Goal: Information Seeking & Learning: Compare options

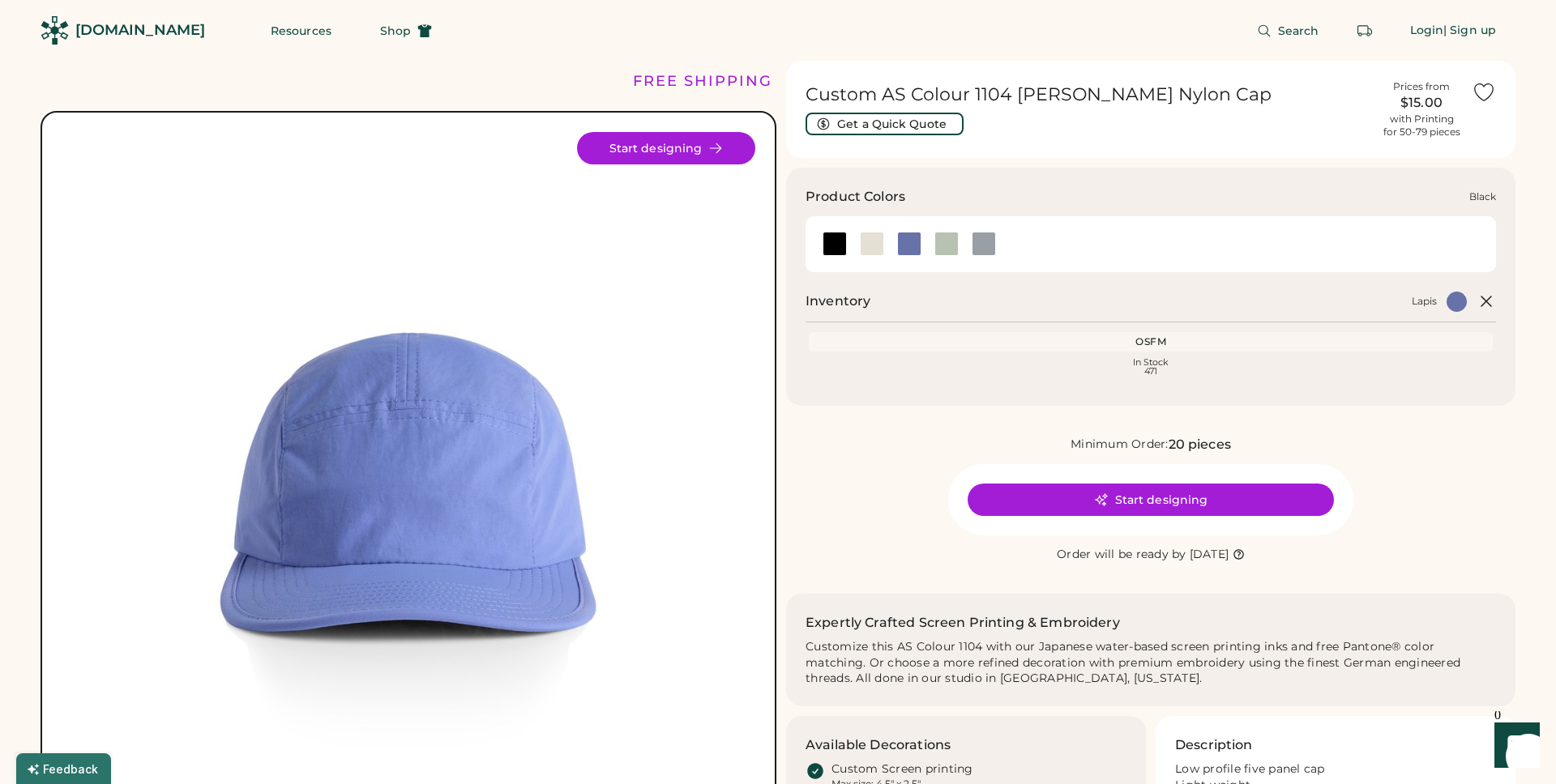
click at [848, 245] on div at bounding box center [834, 243] width 37 height 24
click at [865, 244] on div at bounding box center [872, 243] width 24 height 24
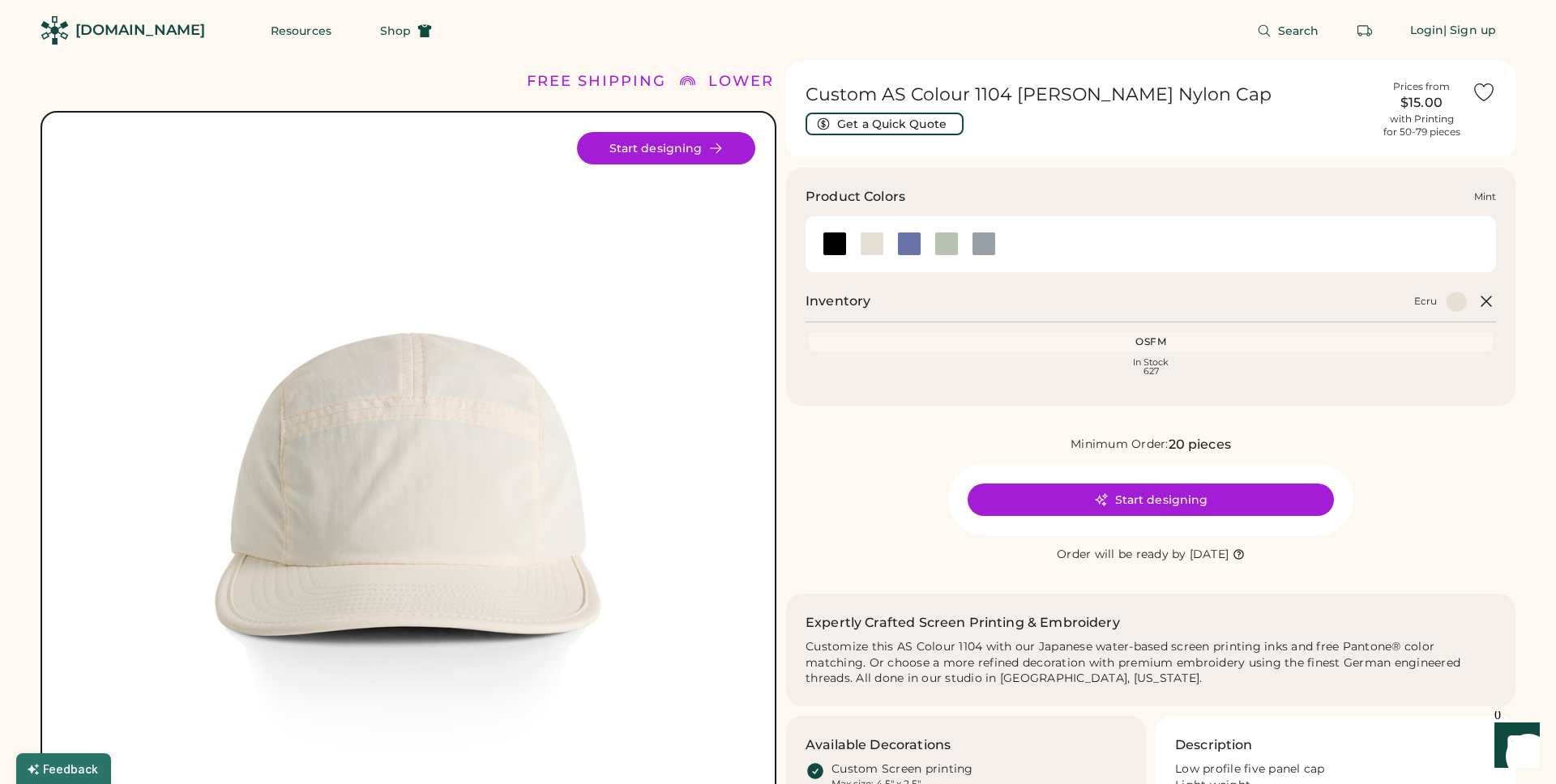
click at [948, 241] on div at bounding box center [947, 243] width 24 height 24
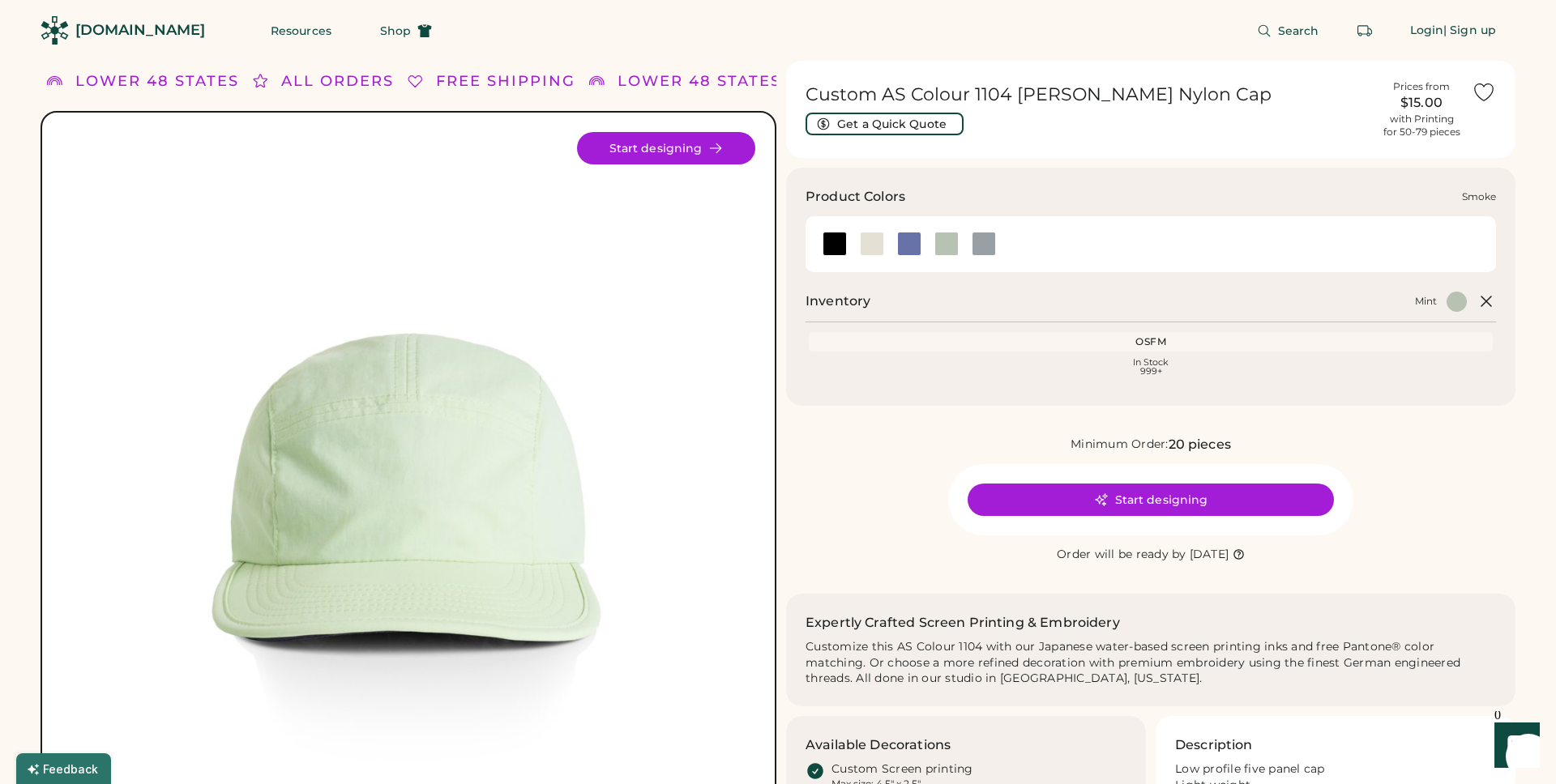
click at [985, 242] on div at bounding box center [984, 243] width 24 height 24
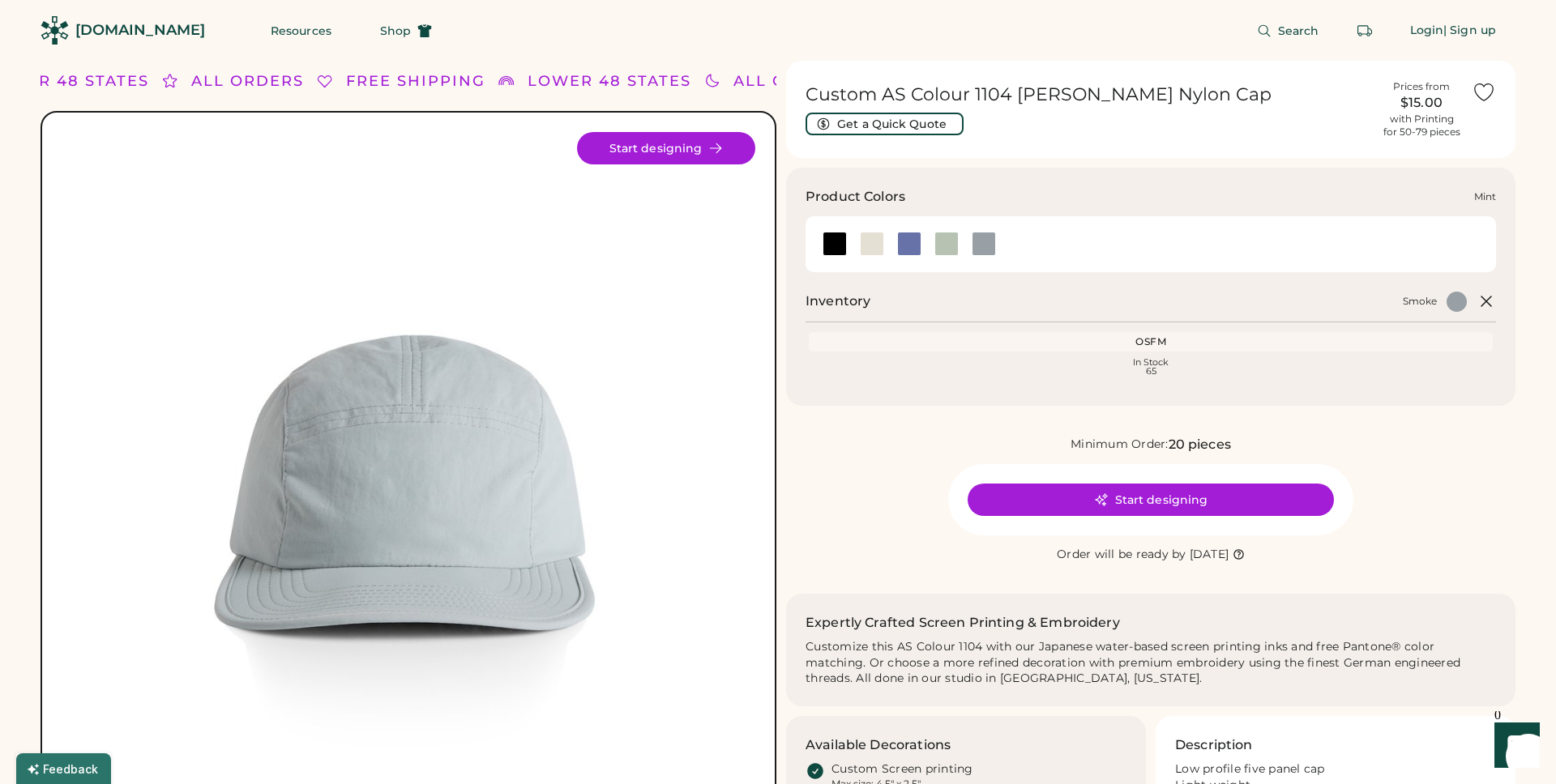
click at [952, 243] on div at bounding box center [947, 243] width 24 height 24
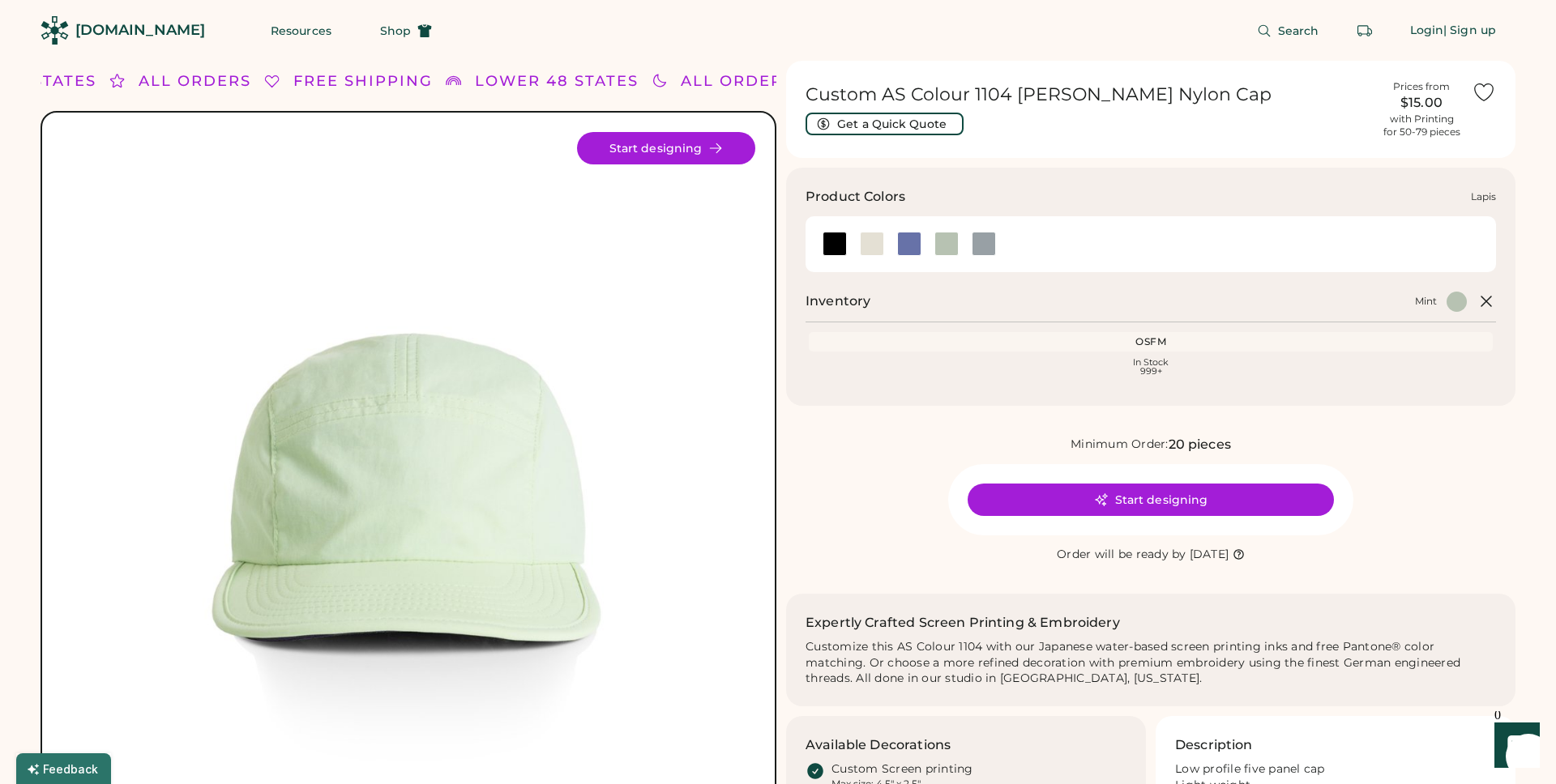
click at [913, 241] on div at bounding box center [909, 243] width 24 height 24
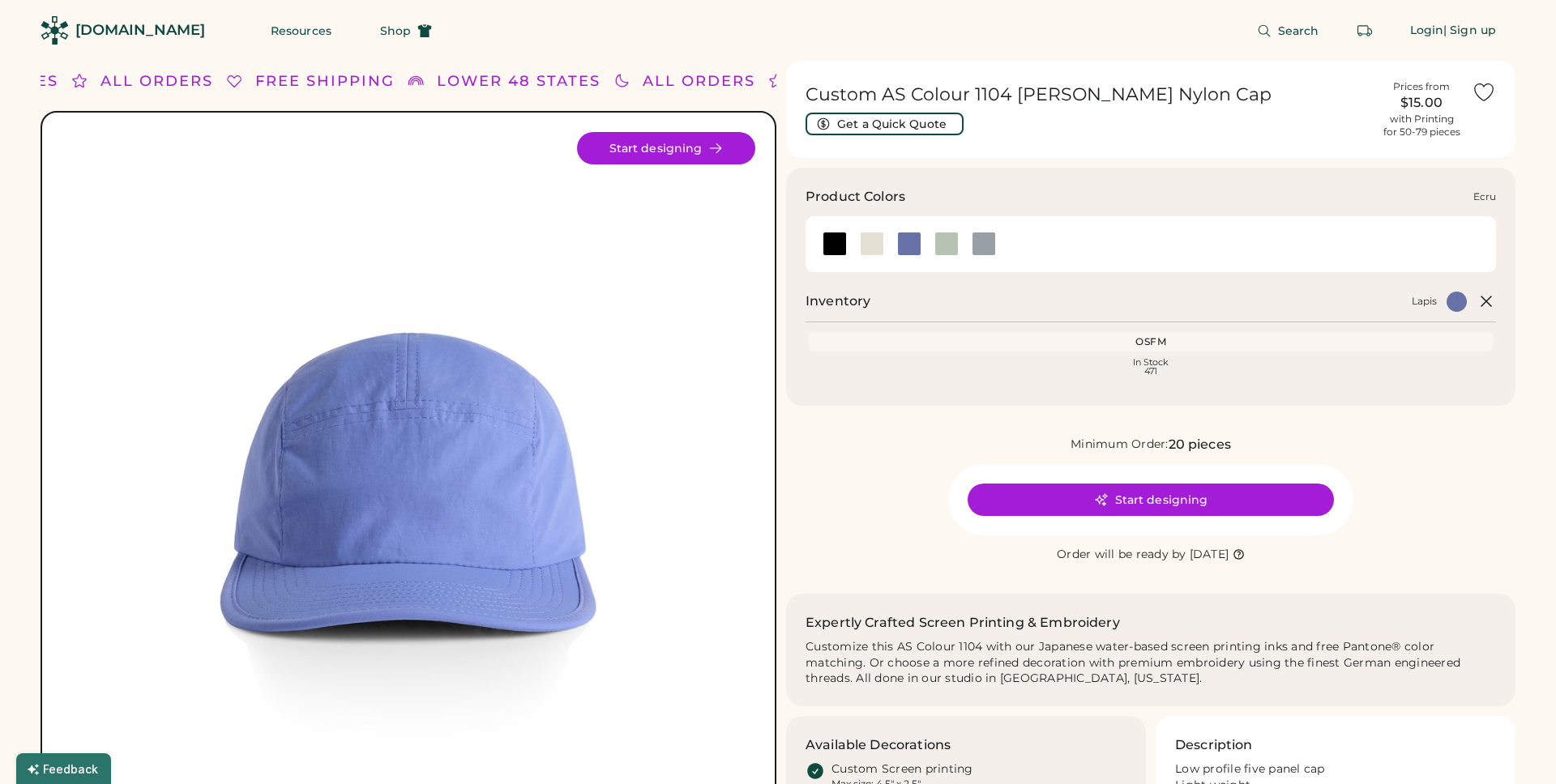
click at [874, 241] on div at bounding box center [872, 243] width 24 height 24
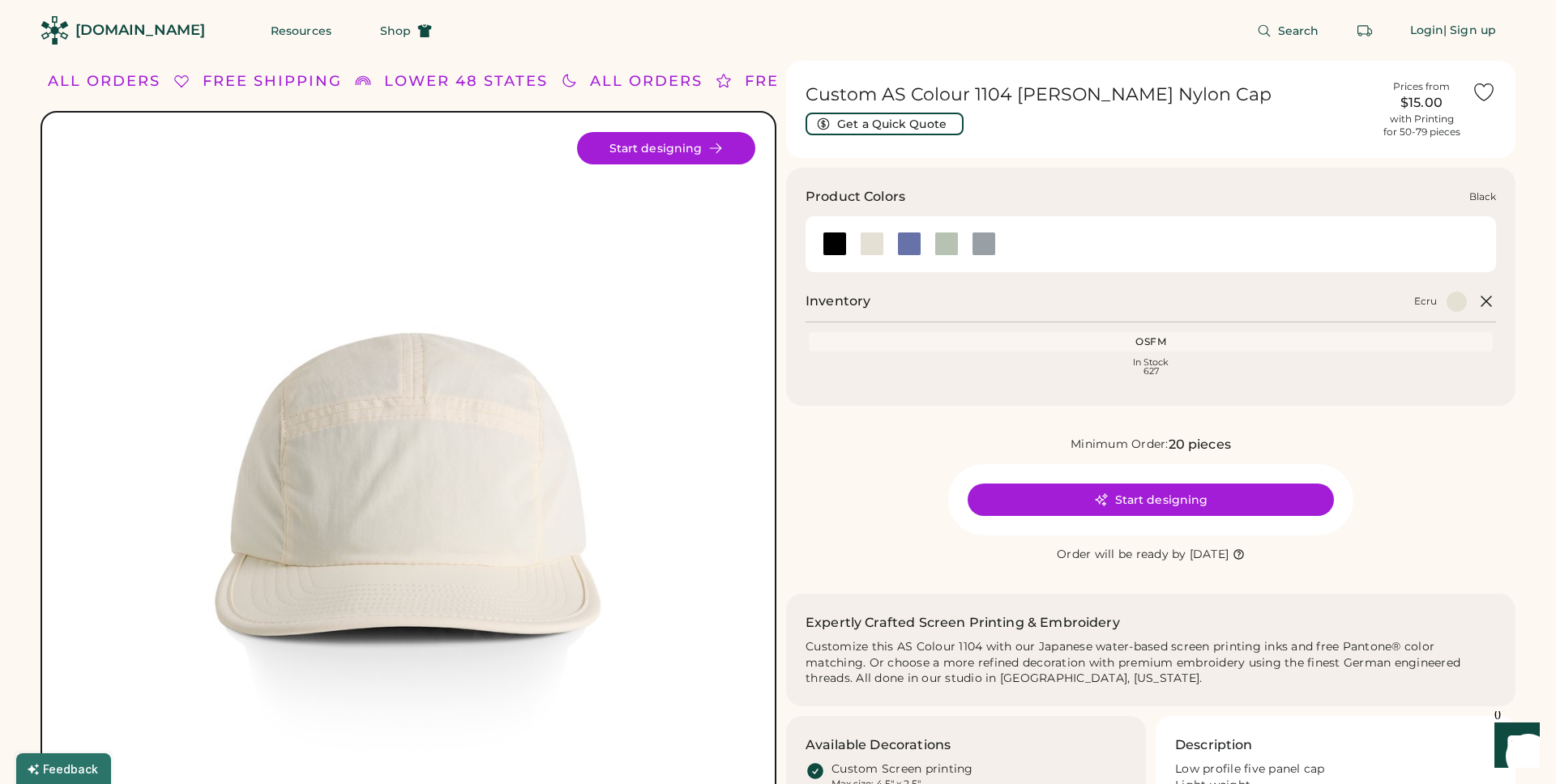
click at [842, 240] on div at bounding box center [835, 243] width 24 height 24
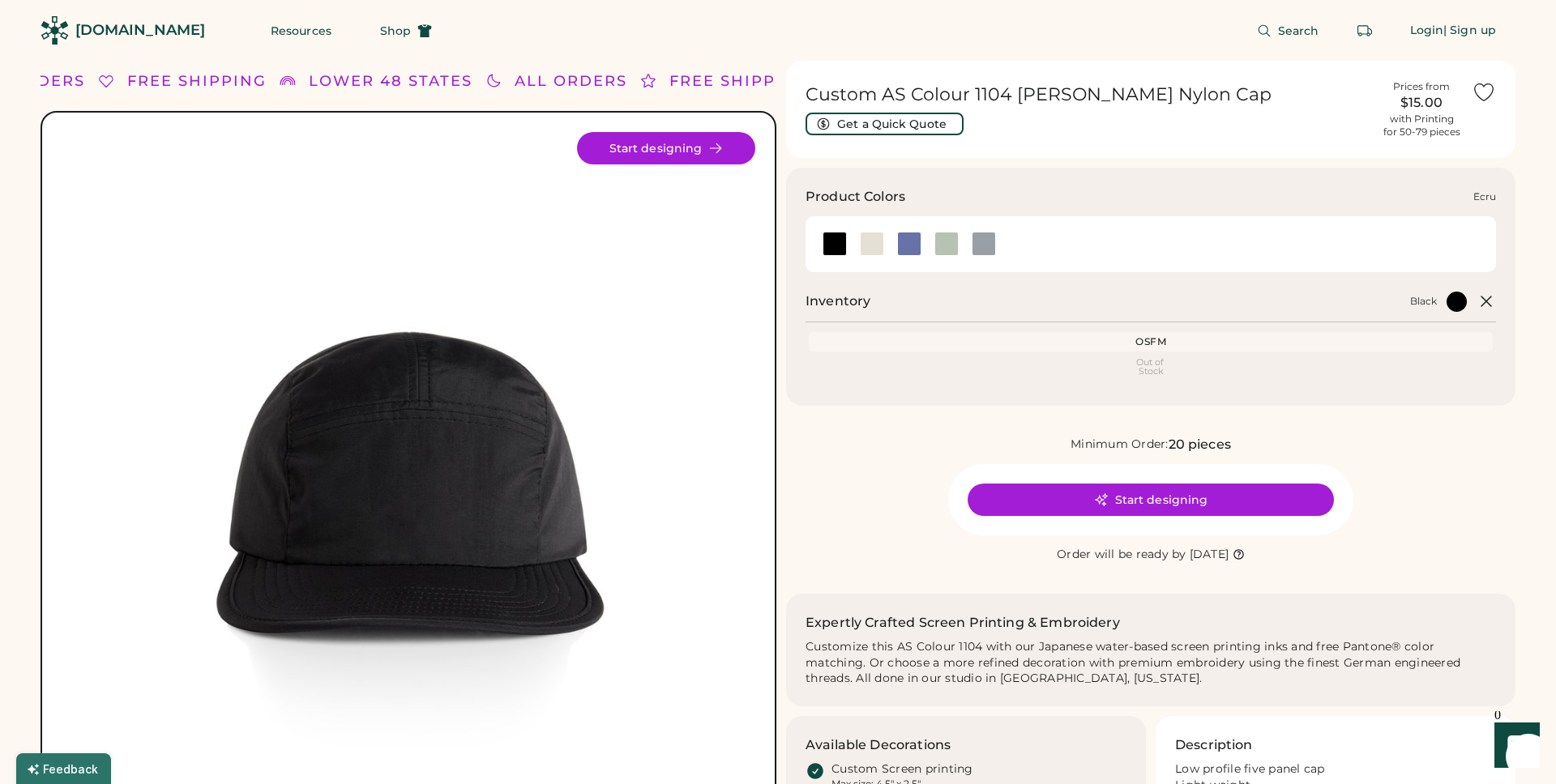
click at [870, 242] on div at bounding box center [872, 243] width 24 height 24
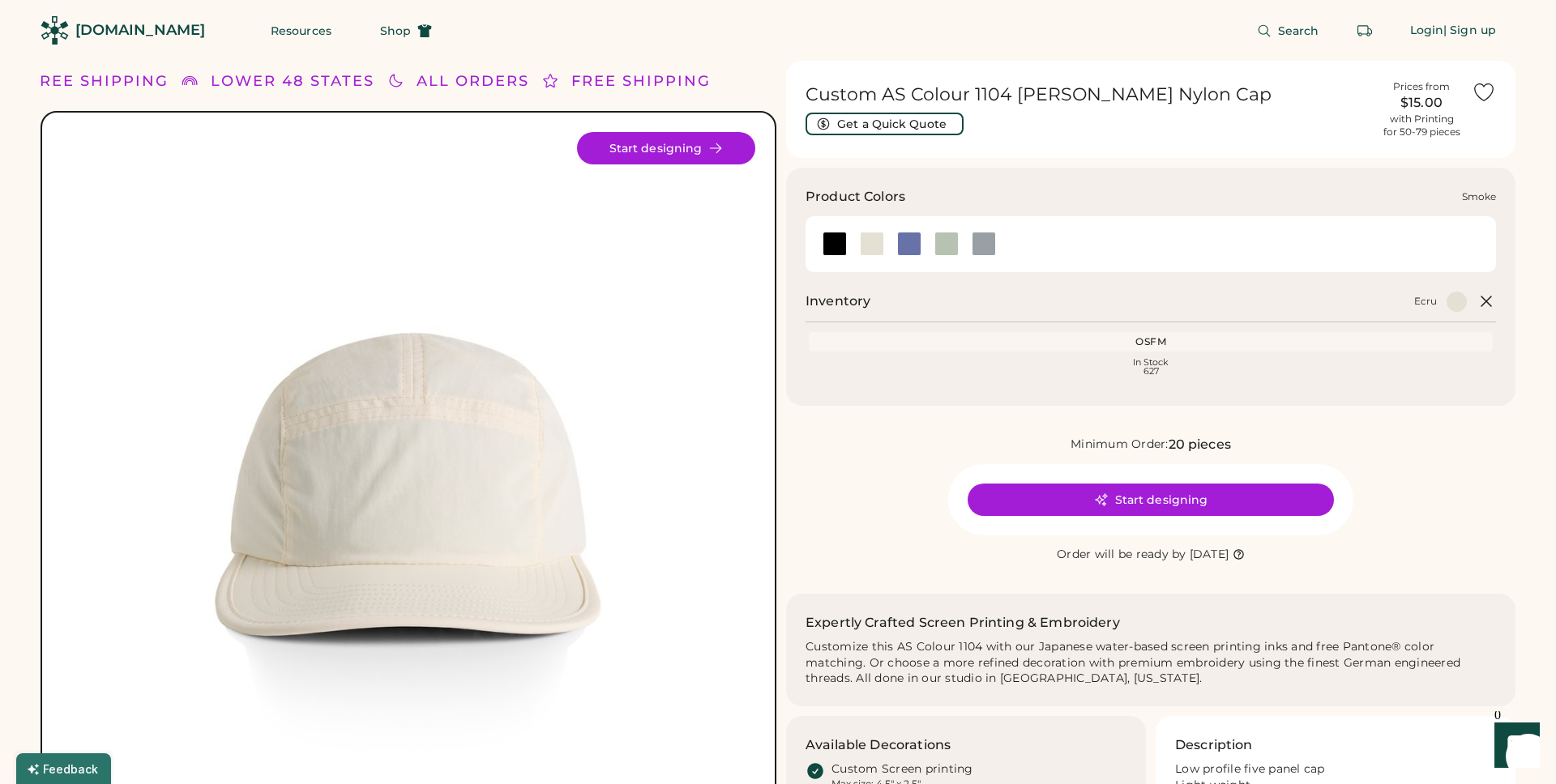
click at [997, 244] on div at bounding box center [983, 243] width 37 height 24
click at [993, 245] on div at bounding box center [984, 243] width 24 height 24
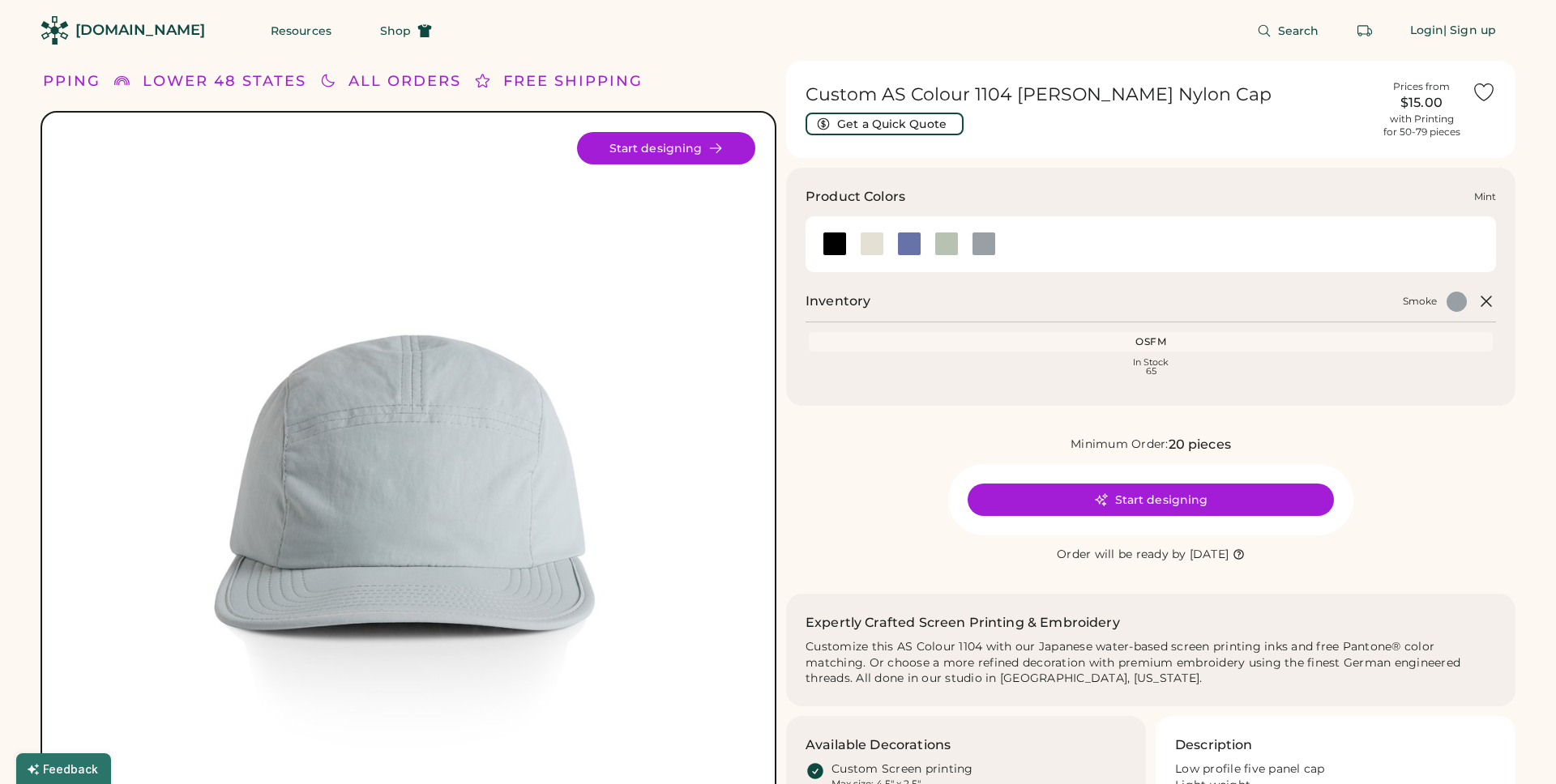
click at [948, 250] on div at bounding box center [947, 243] width 24 height 24
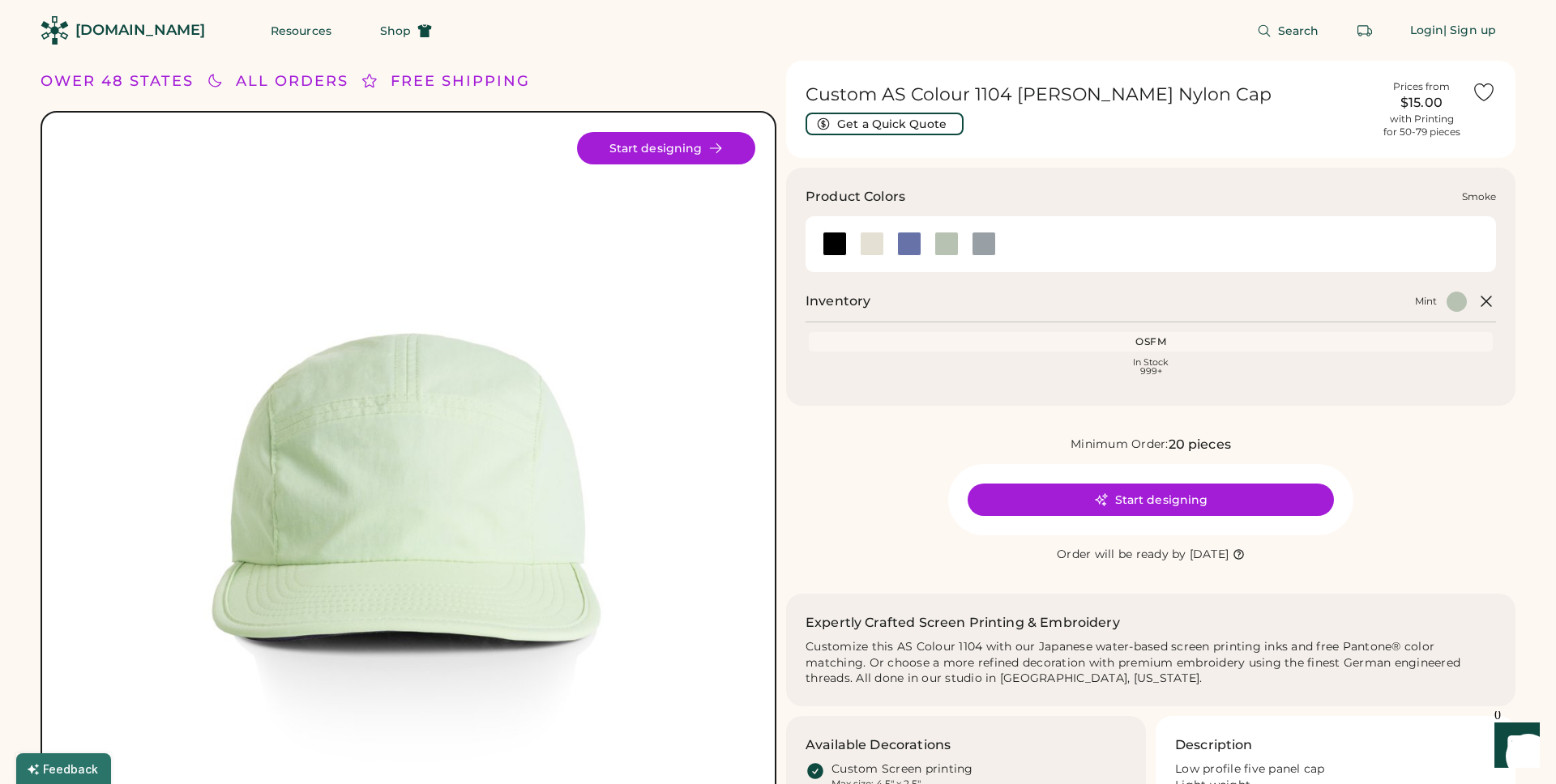
click at [983, 254] on div at bounding box center [984, 243] width 24 height 24
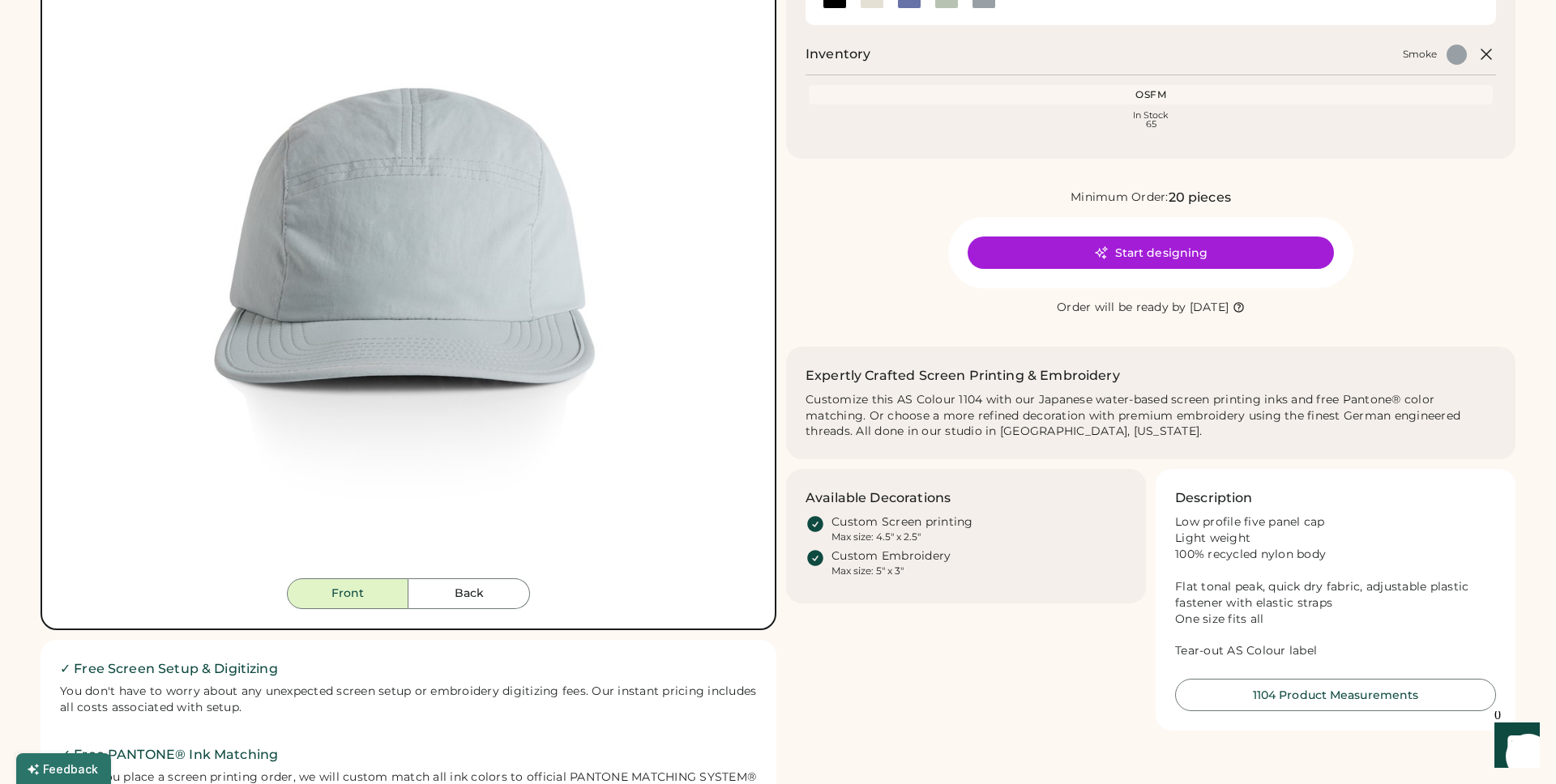
scroll to position [246, 0]
click at [454, 606] on button "Back" at bounding box center [469, 596] width 121 height 31
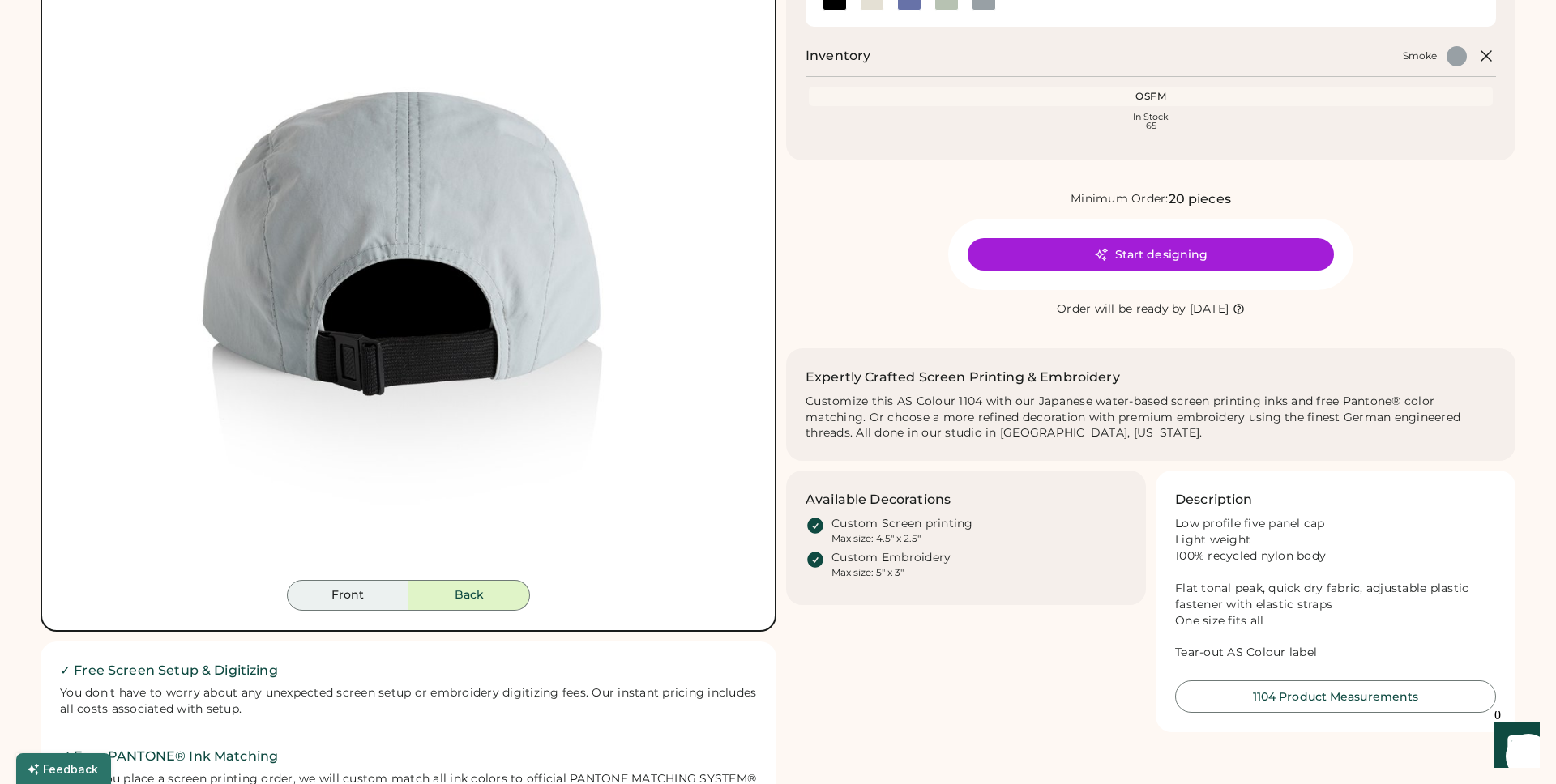
click at [372, 596] on button "Front" at bounding box center [348, 596] width 121 height 31
